Goal: Task Accomplishment & Management: Use online tool/utility

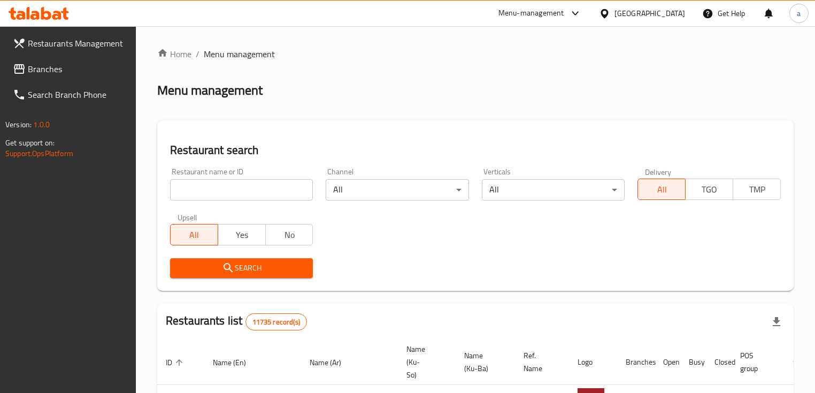
click at [78, 84] on link "Search Branch Phone" at bounding box center [70, 95] width 132 height 26
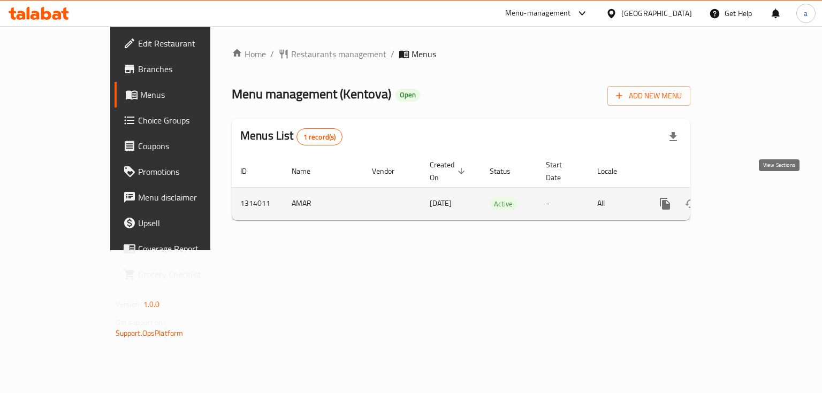
click at [749, 197] on icon "enhanced table" at bounding box center [742, 203] width 13 height 13
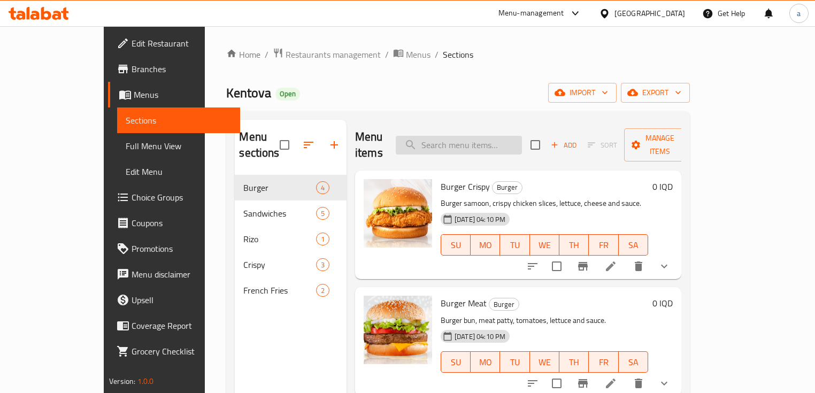
click at [500, 137] on input "search" at bounding box center [459, 145] width 126 height 19
paste input "دجاج مقرمش - 7 قطع"
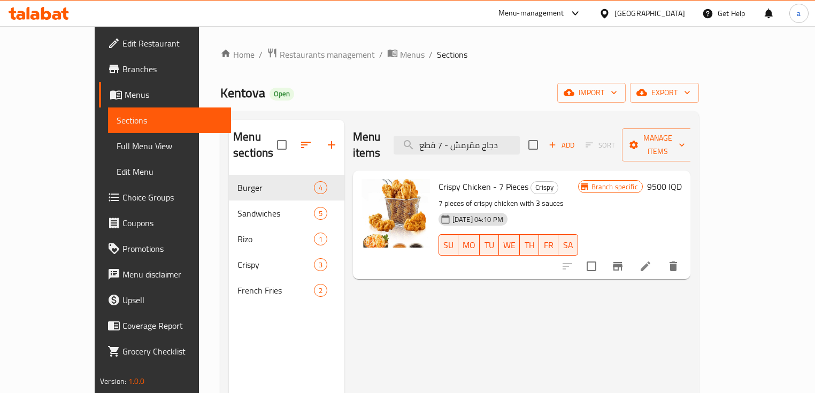
type input "دجاج مقرمش - 7 قطع"
drag, startPoint x: 467, startPoint y: 166, endPoint x: 512, endPoint y: 166, distance: 44.9
click at [512, 179] on h6 "Crispy Chicken - 7 Pieces Crispy" at bounding box center [509, 186] width 140 height 15
click at [469, 179] on span "Crispy Chicken - 7 Pieces" at bounding box center [484, 187] width 90 height 16
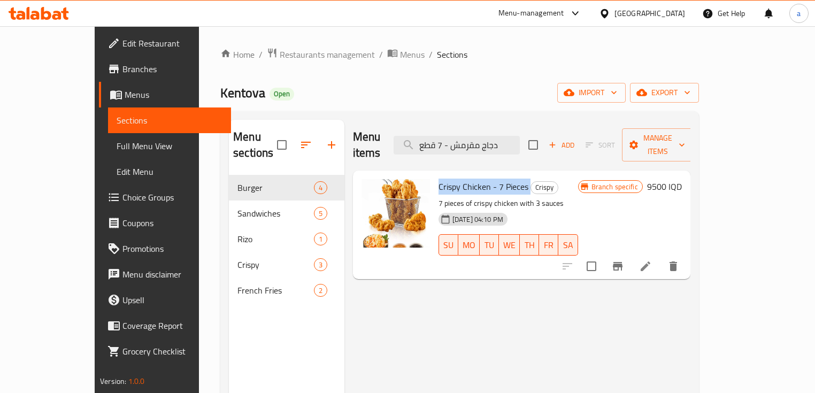
click at [469, 179] on span "Crispy Chicken - 7 Pieces" at bounding box center [484, 187] width 90 height 16
click at [117, 149] on span "Full Menu View" at bounding box center [170, 146] width 106 height 13
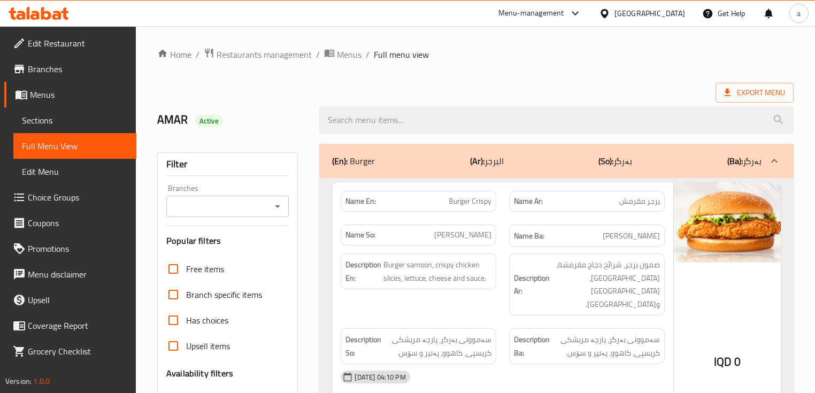
click at [274, 200] on icon "Open" at bounding box center [277, 206] width 13 height 13
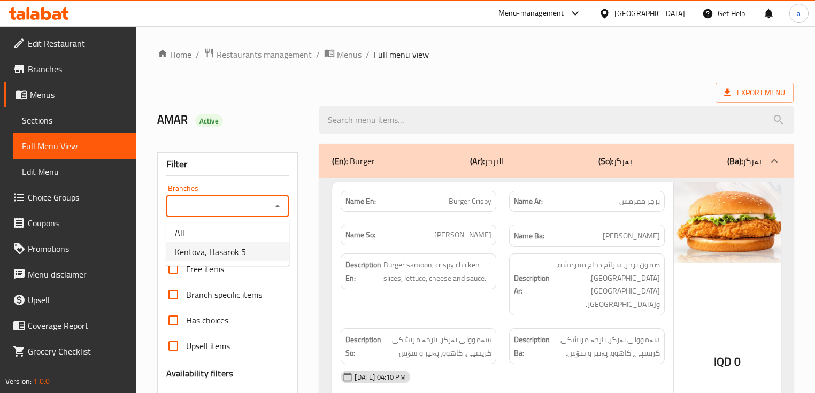
click at [257, 247] on li "Kentova, Hasarok 5" at bounding box center [227, 251] width 123 height 19
type input "Kentova, Hasarok 5"
click at [417, 123] on input "search" at bounding box center [556, 119] width 474 height 27
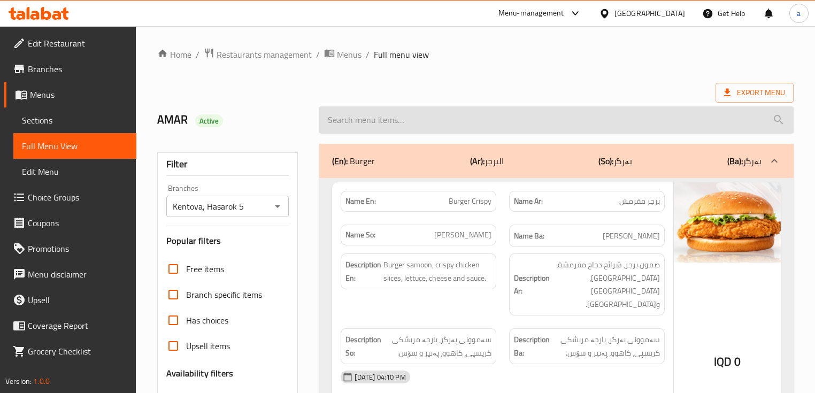
paste input "Crispy Chicken - 7 Pieces"
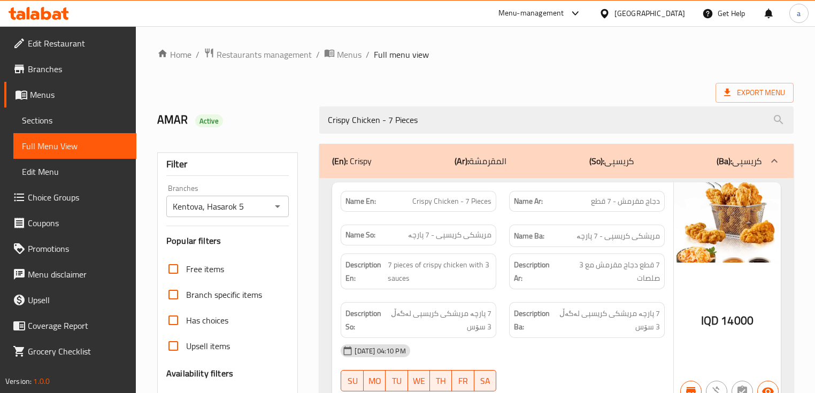
scroll to position [175, 0]
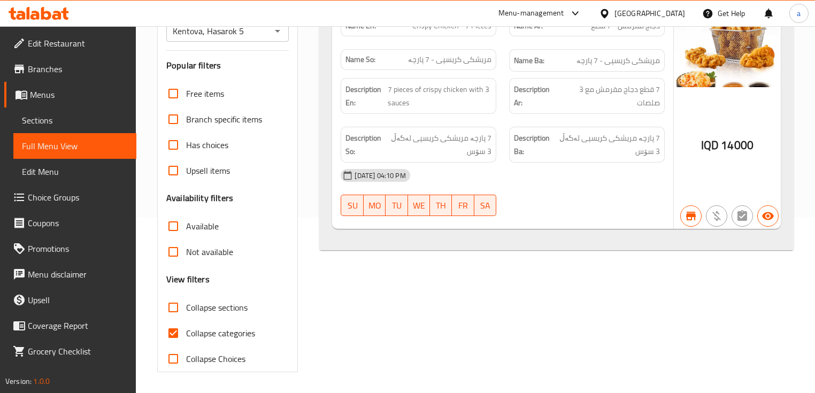
type input "Crispy Chicken - 7 Pieces"
click at [175, 333] on input "Collapse categories" at bounding box center [174, 333] width 26 height 26
checkbox input "false"
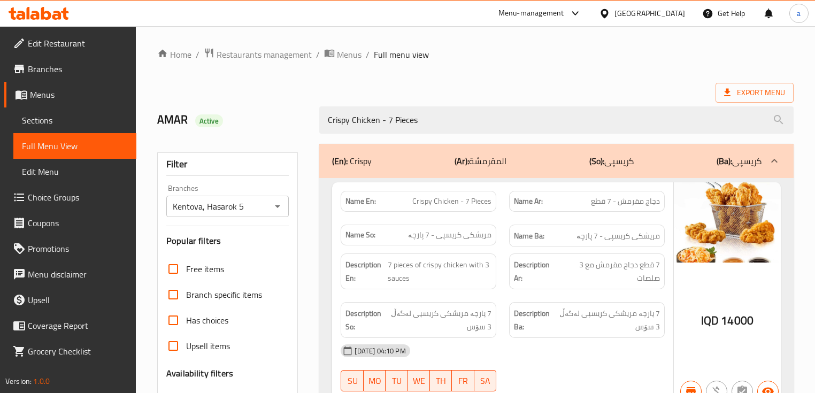
click at [285, 132] on div "AMAR Active Crispy Chicken - 7 Pieces" at bounding box center [476, 120] width 650 height 48
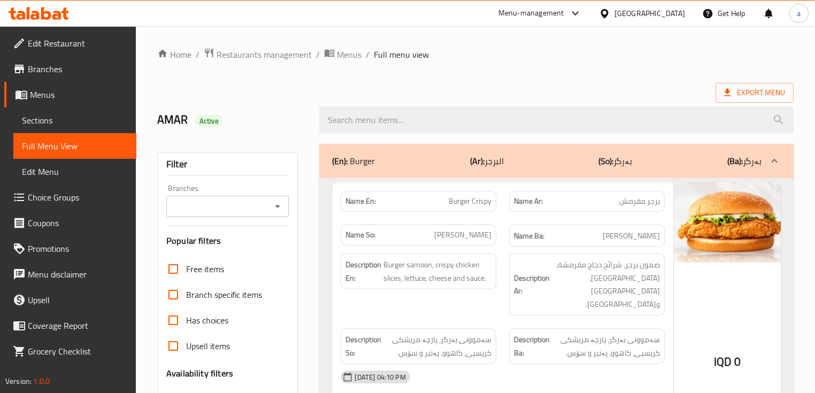
click at [280, 205] on icon "Open" at bounding box center [277, 206] width 13 height 13
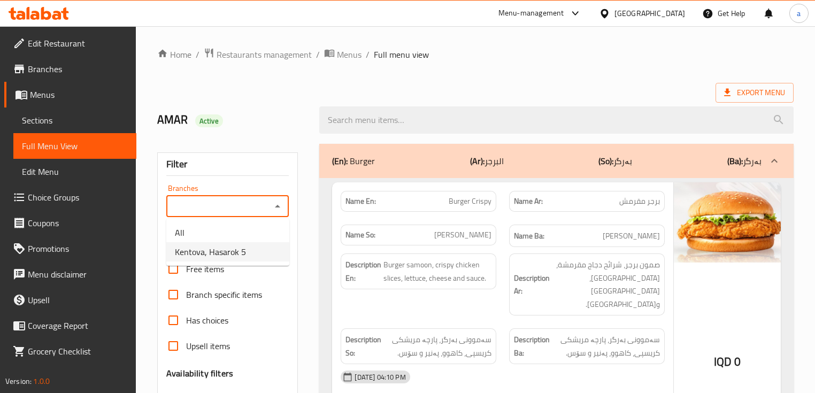
click at [251, 245] on li "Kentova, Hasarok 5" at bounding box center [227, 251] width 123 height 19
type input "Kentova, Hasarok 5"
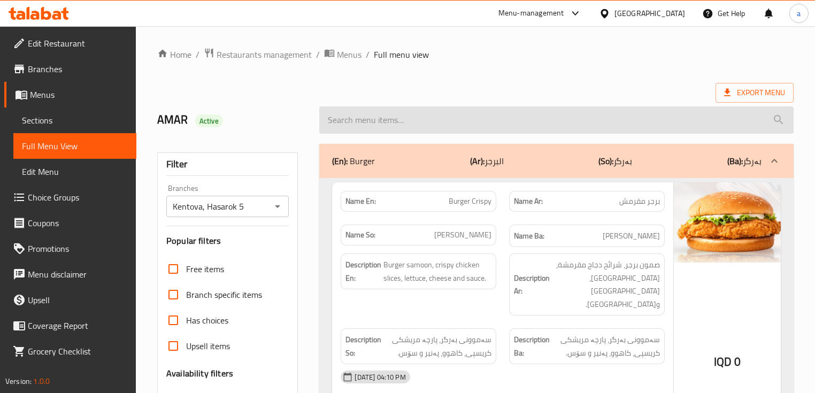
click at [409, 122] on input "search" at bounding box center [556, 119] width 474 height 27
paste input "Crispy Chicken - 5 Pieces"
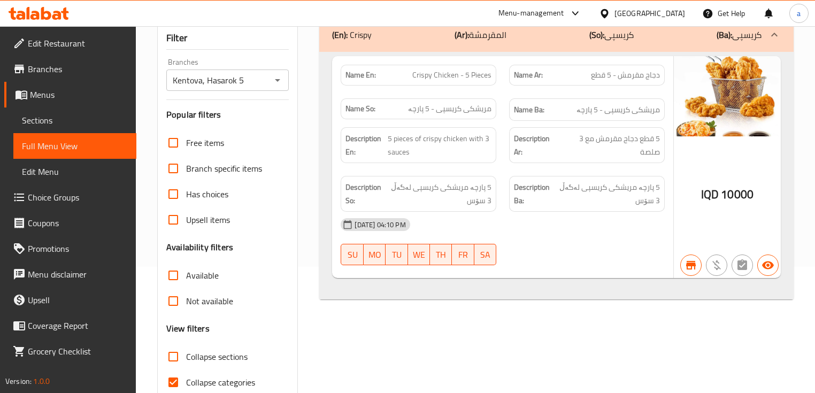
scroll to position [175, 0]
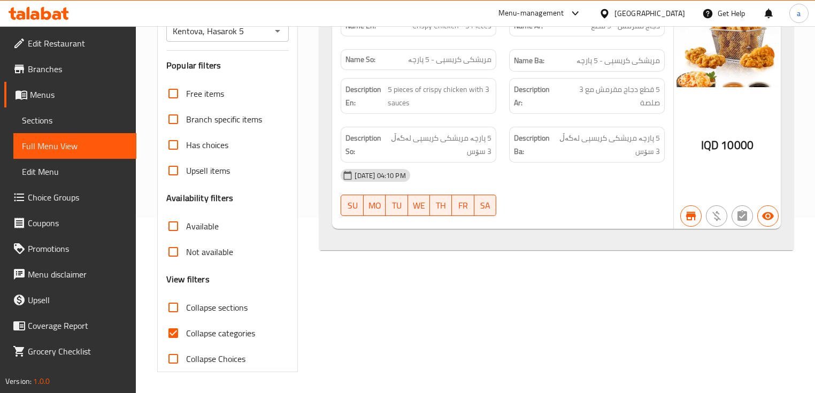
type input "Crispy Chicken - 5 Pieces"
click at [251, 336] on span "Collapse categories" at bounding box center [220, 333] width 69 height 13
click at [186, 336] on input "Collapse categories" at bounding box center [174, 333] width 26 height 26
checkbox input "false"
